Goal: Information Seeking & Learning: Learn about a topic

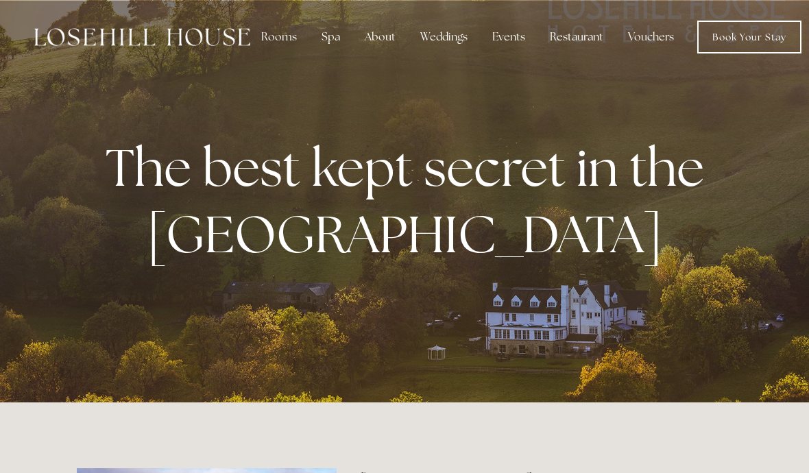
click at [332, 40] on div "Spa" at bounding box center [330, 36] width 40 height 27
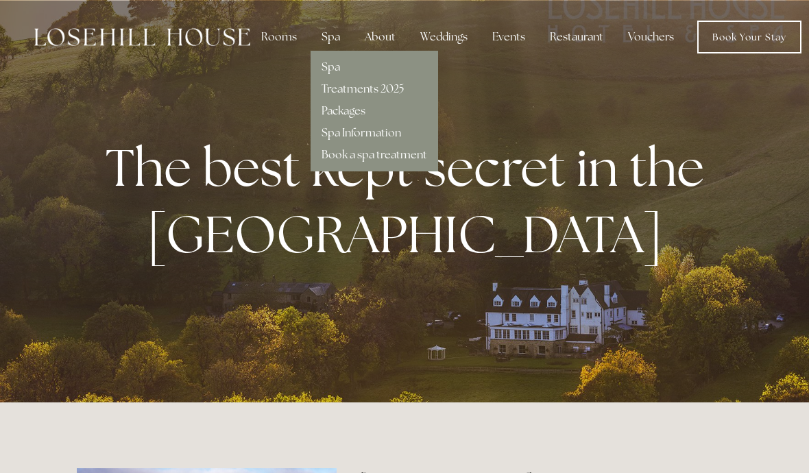
click at [396, 137] on link "Spa Information" at bounding box center [360, 132] width 79 height 14
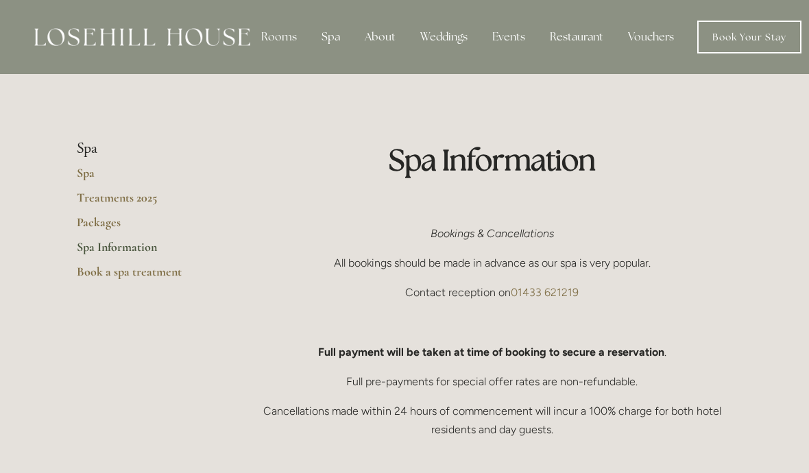
click at [290, 38] on div "Rooms" at bounding box center [279, 36] width 58 height 27
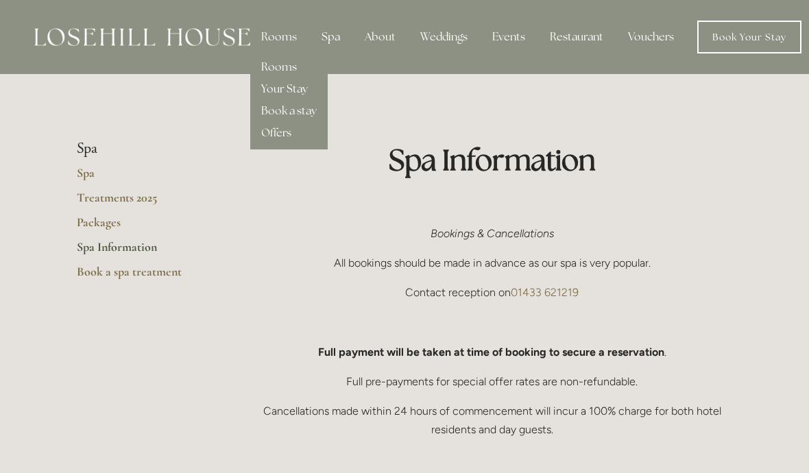
click at [303, 92] on link "Your Stay" at bounding box center [284, 89] width 47 height 14
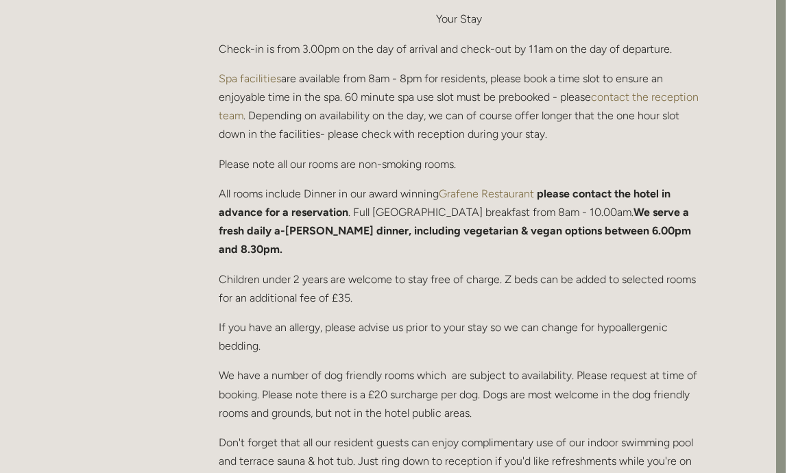
scroll to position [0, 10]
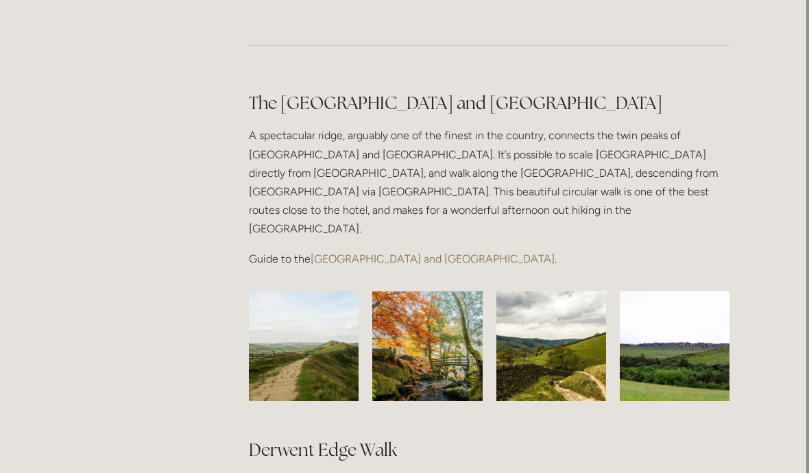
scroll to position [1071, 3]
click at [435, 252] on link "Great Ridge and Win Hill Walk" at bounding box center [432, 258] width 244 height 13
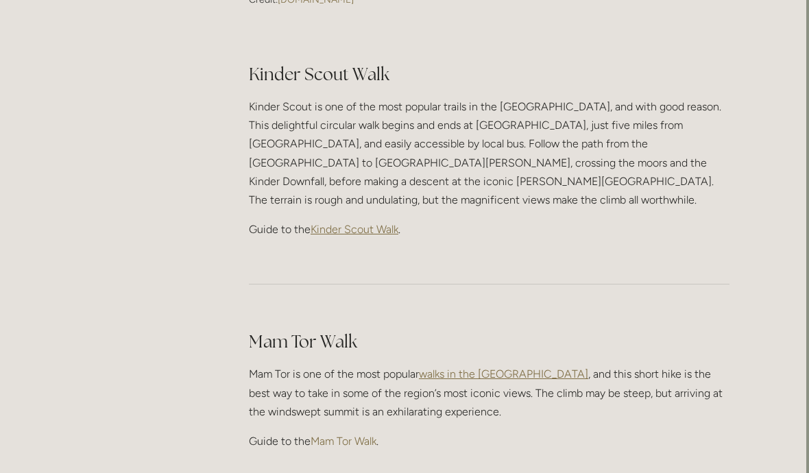
scroll to position [621, 3]
click at [369, 434] on link "Mam Tor Walk" at bounding box center [343, 440] width 66 height 13
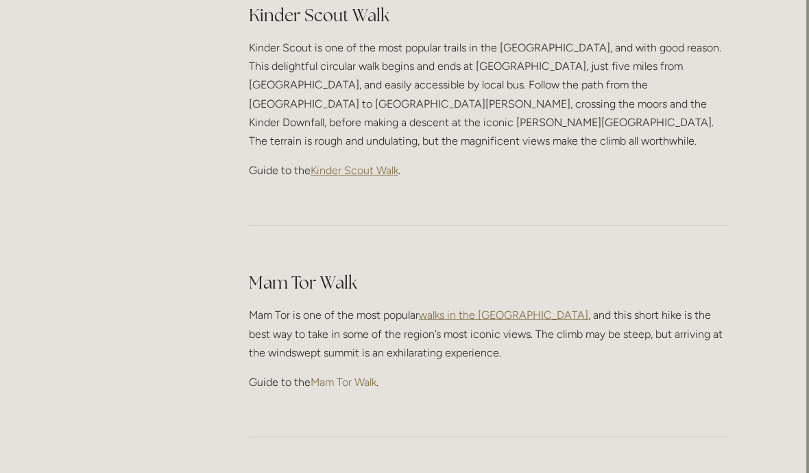
scroll to position [681, 3]
